Goal: Navigation & Orientation: Find specific page/section

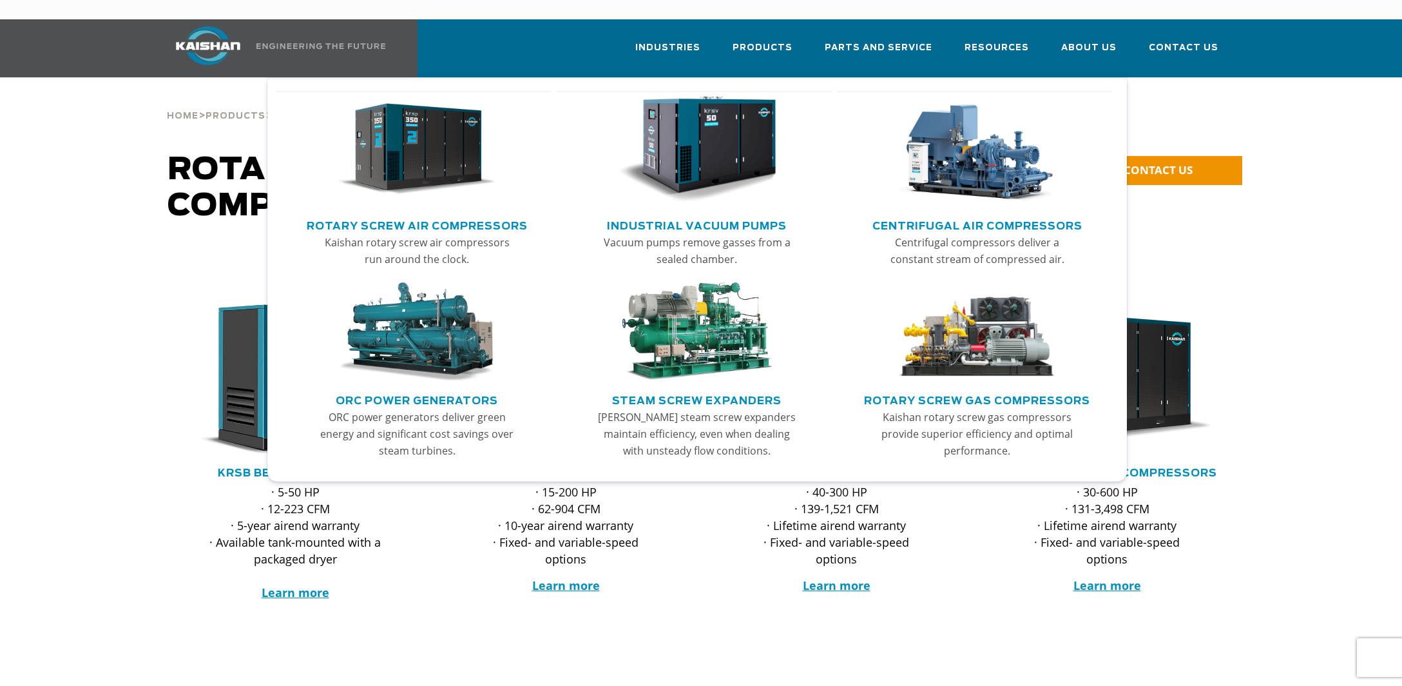
click at [711, 215] on link "Industrial Vacuum Pumps" at bounding box center [697, 224] width 180 height 19
